Goal: Information Seeking & Learning: Learn about a topic

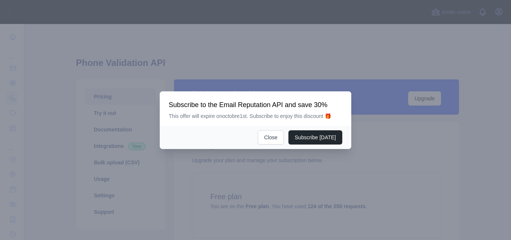
click at [257, 128] on div "Subscribe today Close" at bounding box center [255, 137] width 191 height 23
click at [272, 136] on button "Close" at bounding box center [271, 137] width 26 height 14
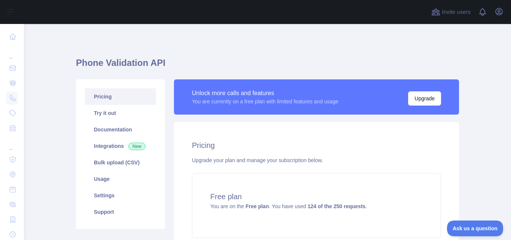
click at [126, 95] on link "Pricing" at bounding box center [120, 96] width 71 height 16
click at [100, 115] on link "Try it out" at bounding box center [120, 113] width 71 height 16
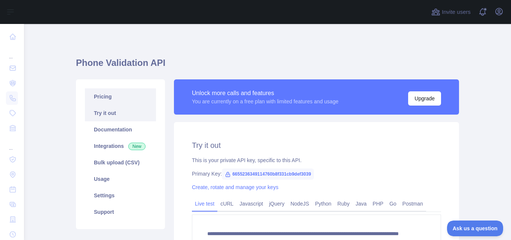
click at [114, 99] on link "Pricing" at bounding box center [120, 96] width 71 height 16
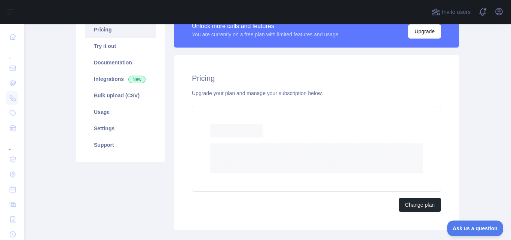
scroll to position [67, 0]
